Goal: Navigation & Orientation: Find specific page/section

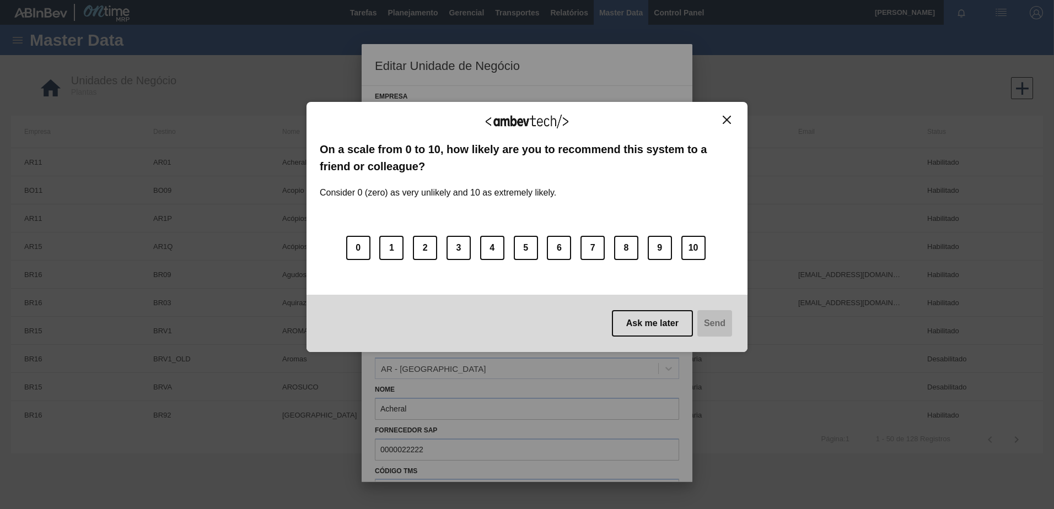
click at [733, 131] on div "We appreciate your feedback!" at bounding box center [527, 128] width 414 height 26
click at [729, 120] on img "Close" at bounding box center [727, 120] width 8 height 8
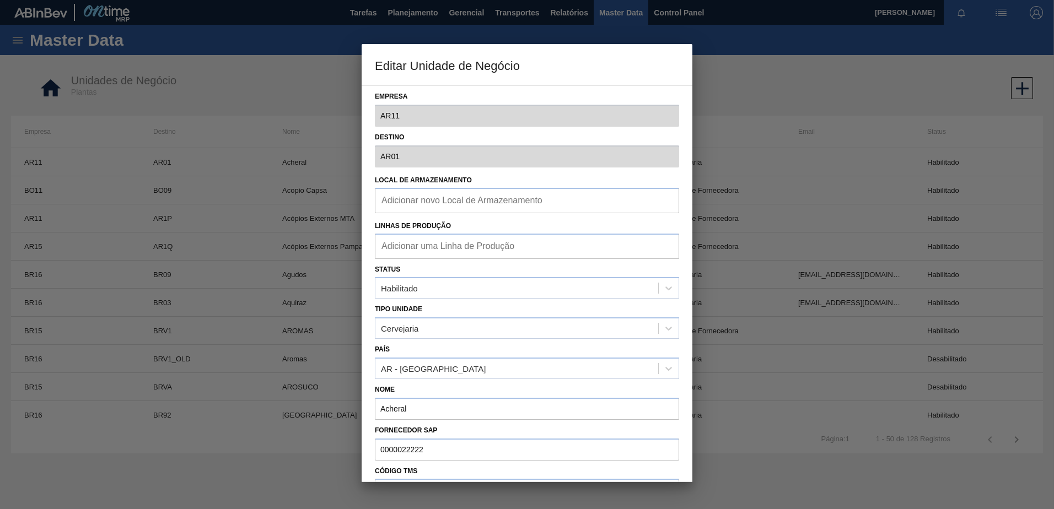
click at [759, 87] on div at bounding box center [527, 254] width 1054 height 509
click at [317, 74] on div at bounding box center [527, 254] width 1054 height 509
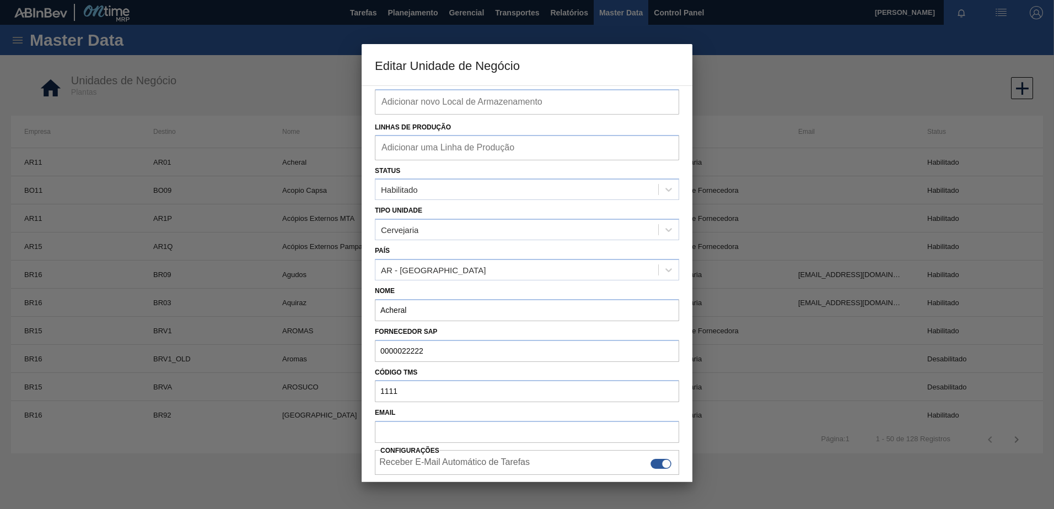
scroll to position [138, 0]
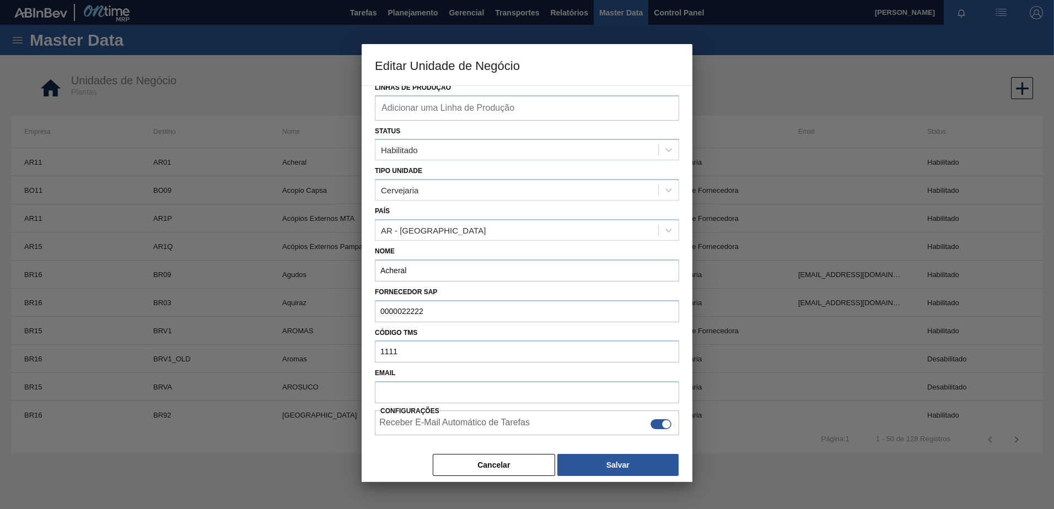
click at [453, 462] on button "Cancelar" at bounding box center [494, 465] width 122 height 22
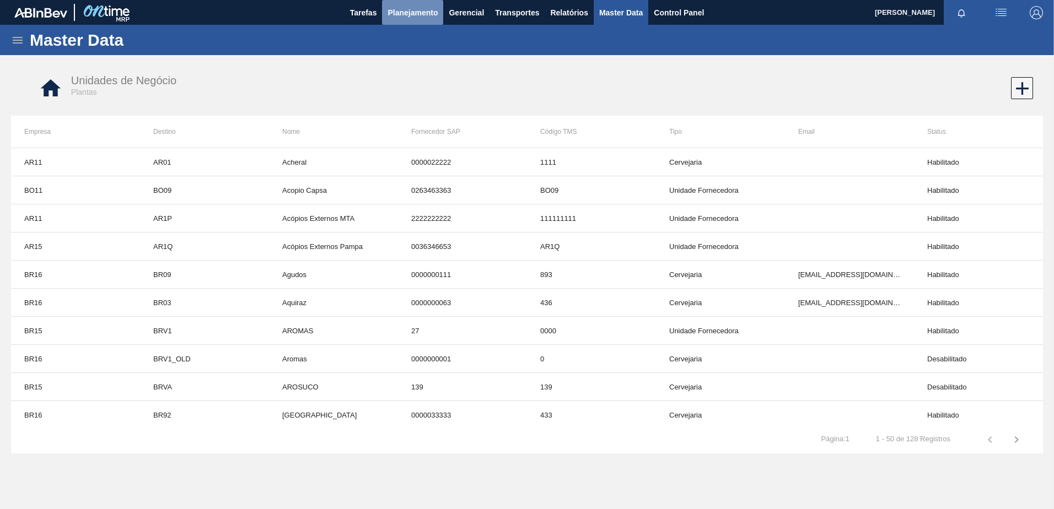
click at [415, 9] on span "Planejamento" at bounding box center [412, 12] width 50 height 13
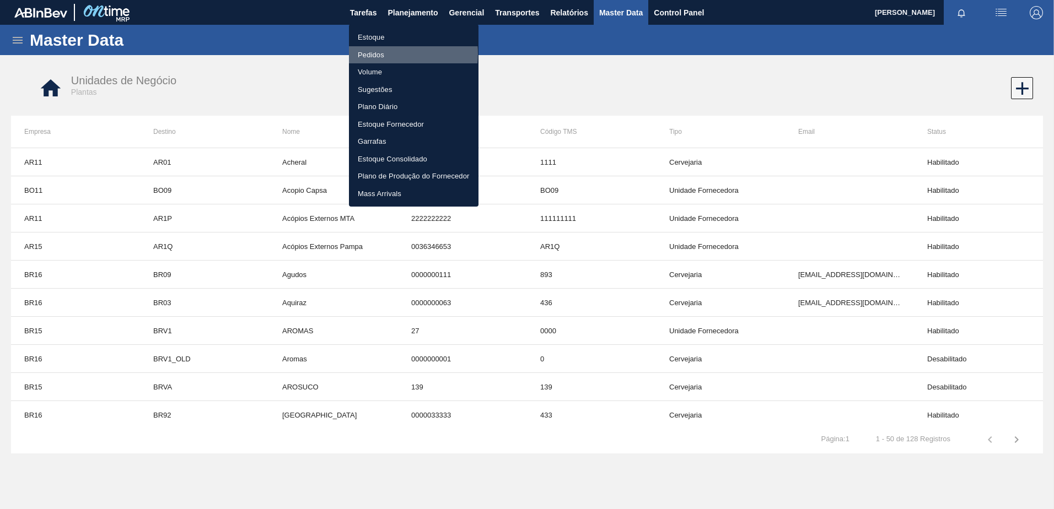
click at [381, 53] on li "Pedidos" at bounding box center [414, 55] width 130 height 18
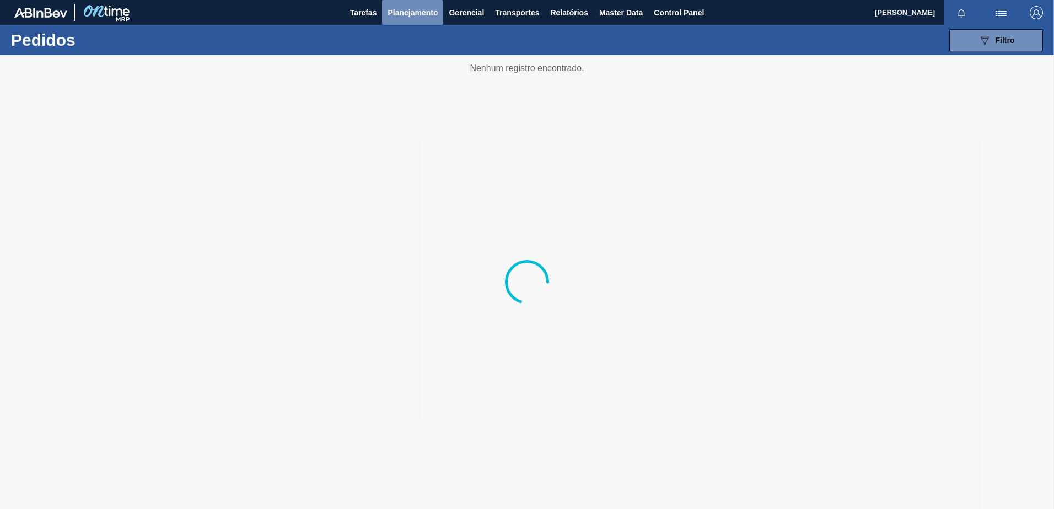
click at [394, 17] on span "Planejamento" at bounding box center [412, 12] width 50 height 13
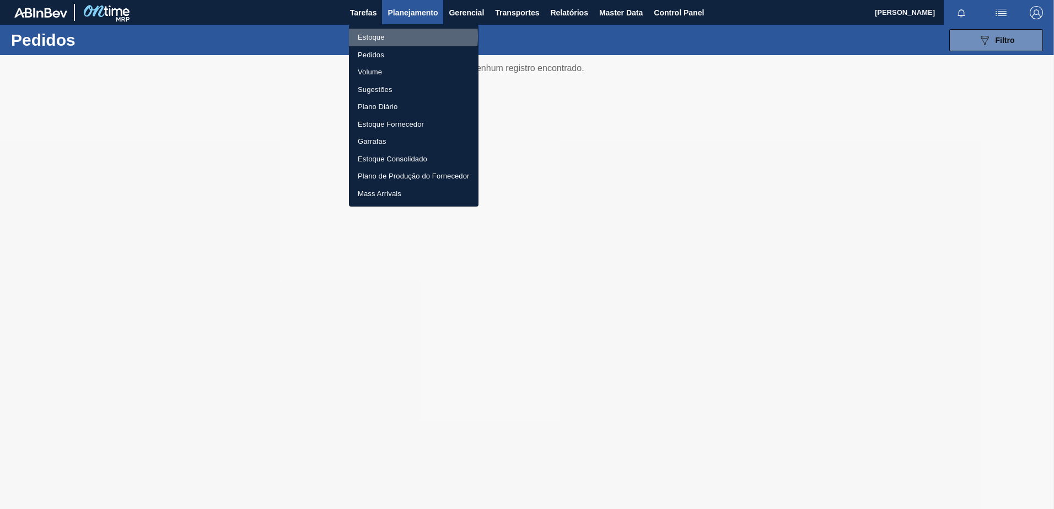
click at [373, 36] on li "Estoque" at bounding box center [414, 38] width 130 height 18
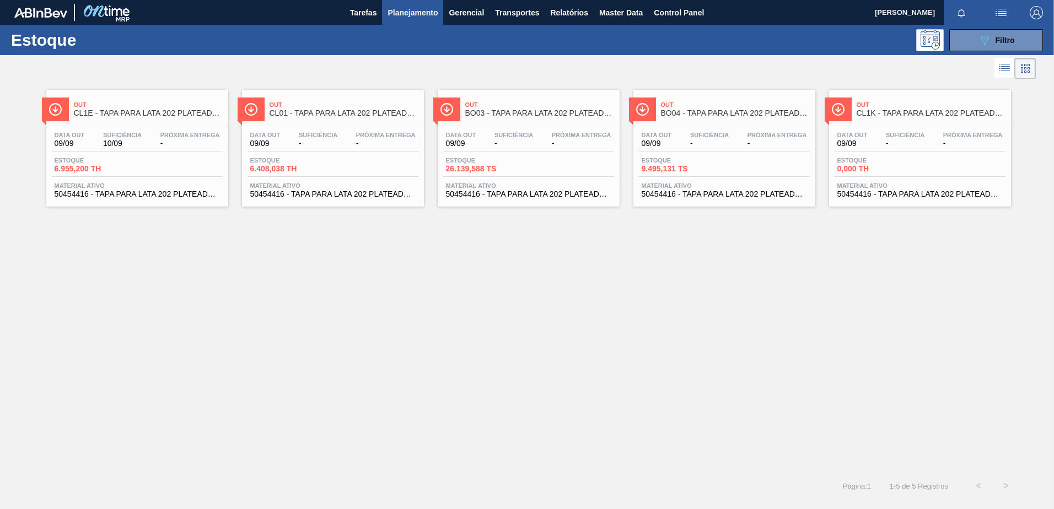
click at [722, 106] on span "Out" at bounding box center [735, 104] width 149 height 7
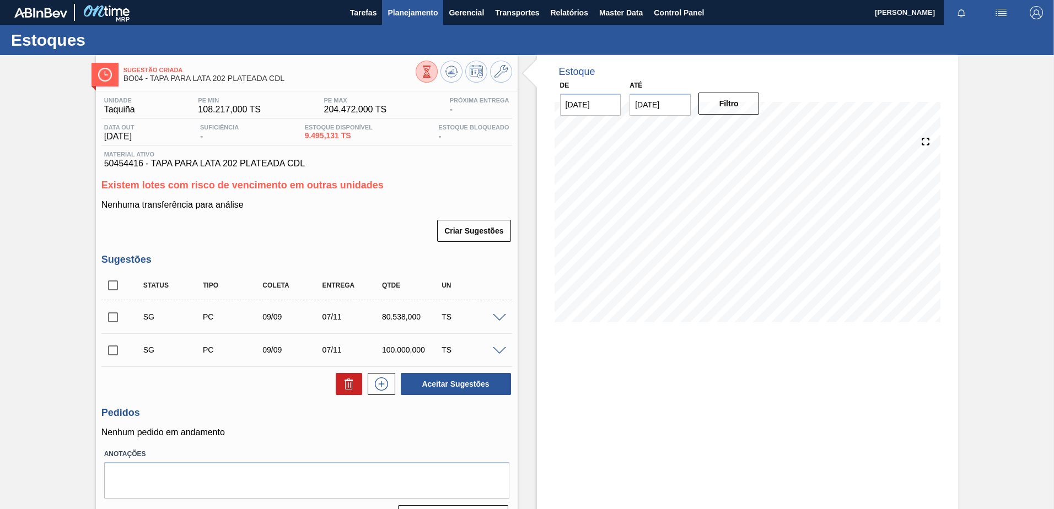
click at [401, 12] on span "Planejamento" at bounding box center [412, 12] width 50 height 13
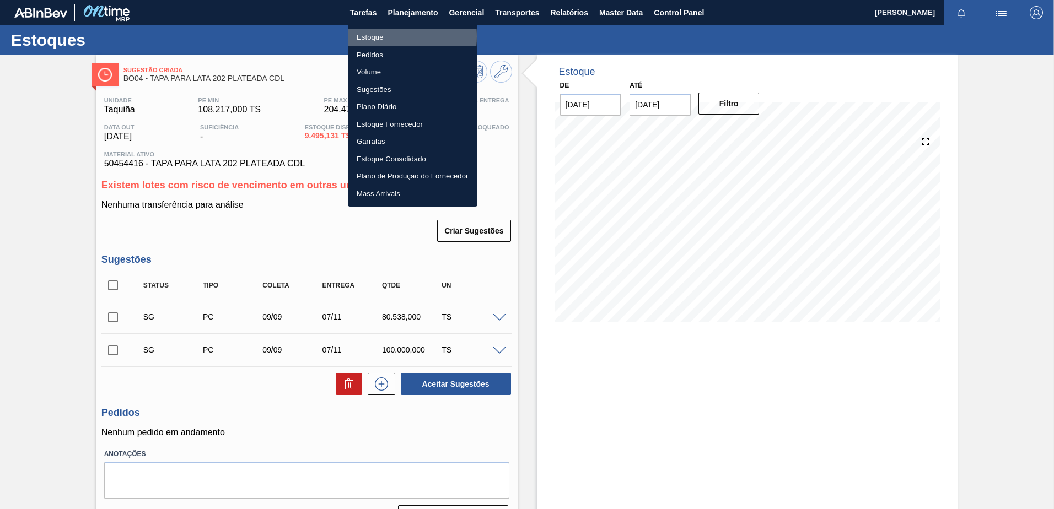
click at [369, 36] on li "Estoque" at bounding box center [413, 38] width 130 height 18
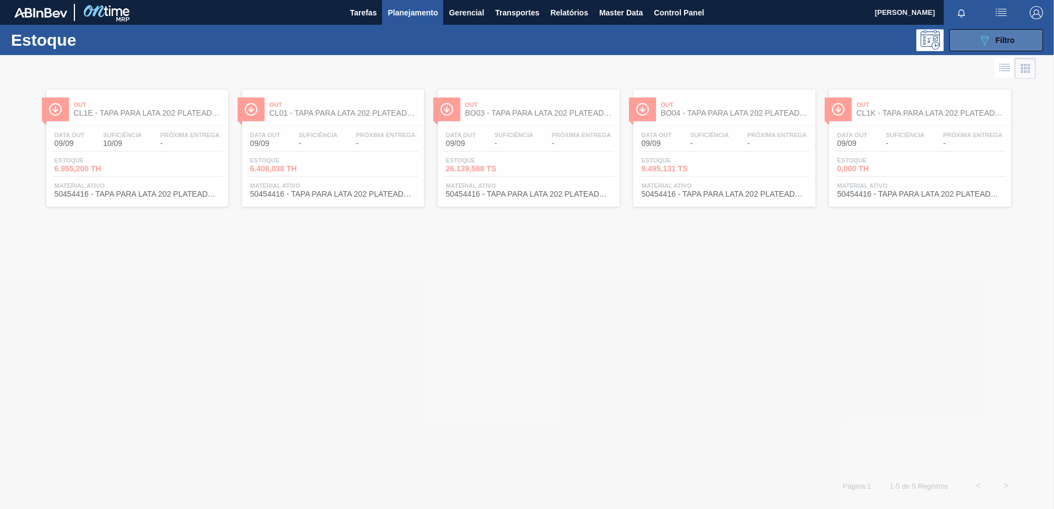
click at [994, 39] on div "089F7B8B-B2A5-4AFE-B5C0-19BA573D28AC Filtro" at bounding box center [996, 40] width 37 height 13
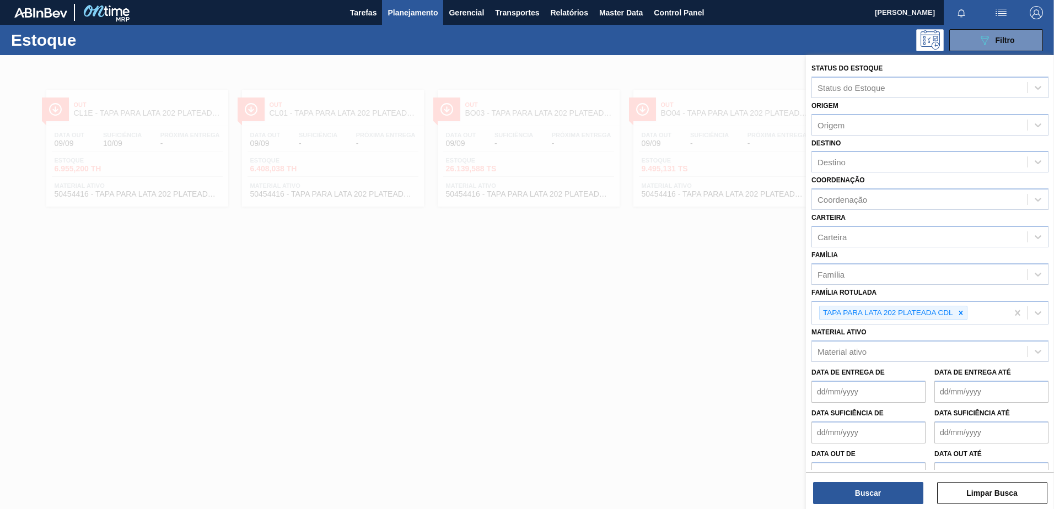
click at [406, 69] on div at bounding box center [527, 309] width 1054 height 509
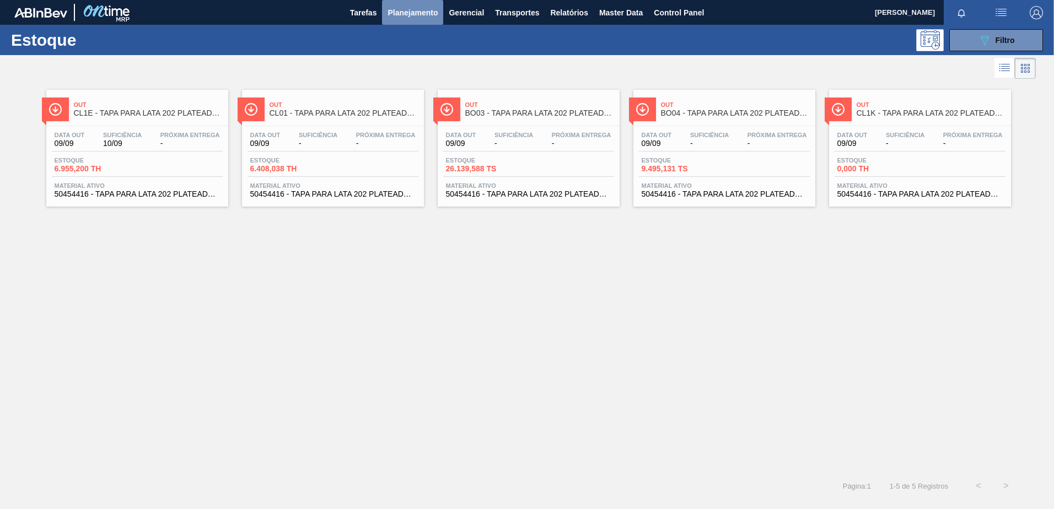
click at [417, 17] on span "Planejamento" at bounding box center [412, 12] width 50 height 13
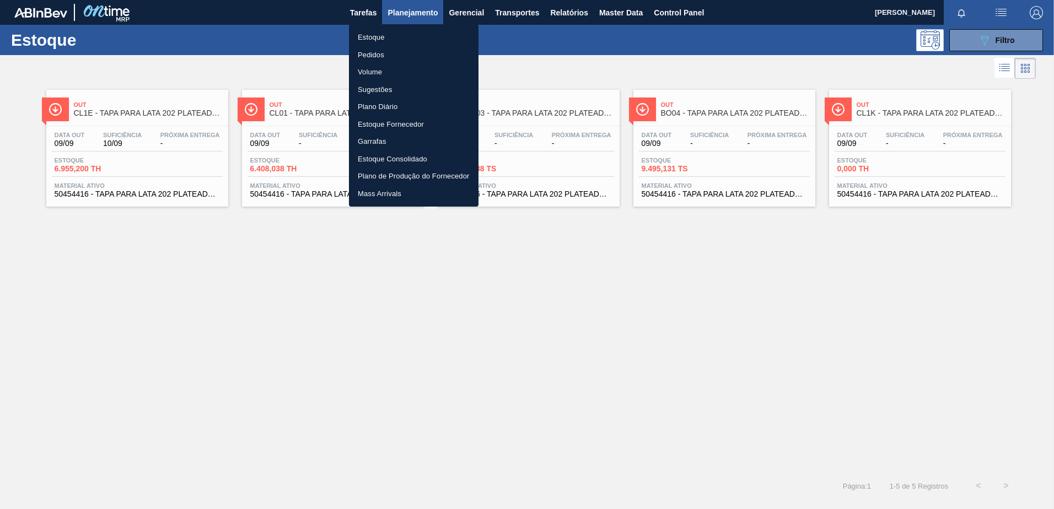
click at [383, 56] on li "Pedidos" at bounding box center [414, 55] width 130 height 18
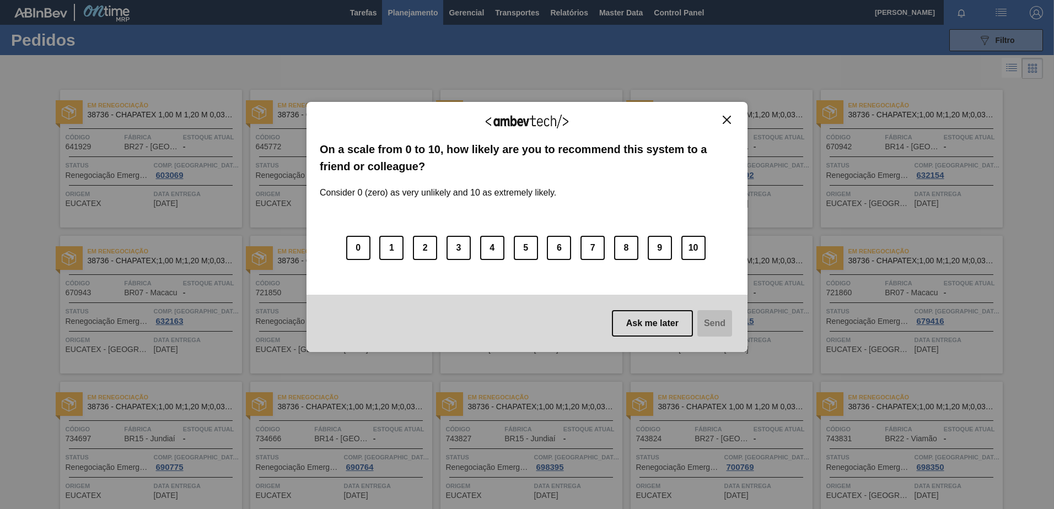
click at [726, 119] on img "Close" at bounding box center [727, 120] width 8 height 8
